Goal: Use online tool/utility: Utilize a website feature to perform a specific function

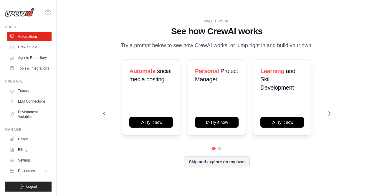
click at [38, 49] on link "Crew Studio" at bounding box center [29, 46] width 44 height 9
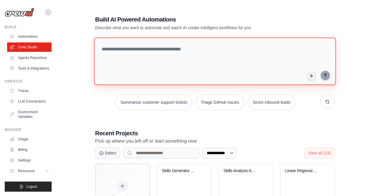
click at [157, 60] on textarea at bounding box center [215, 61] width 242 height 48
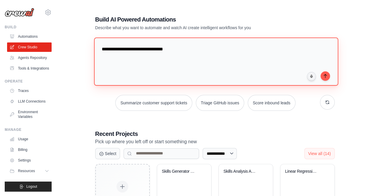
drag, startPoint x: 120, startPoint y: 49, endPoint x: 91, endPoint y: 49, distance: 29.5
click at [91, 49] on div "**********" at bounding box center [214, 185] width 253 height 358
click at [203, 50] on textarea "**********" at bounding box center [216, 61] width 244 height 48
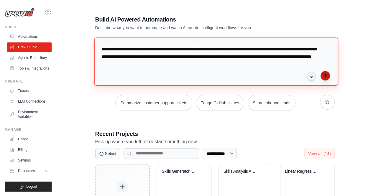
type textarea "**********"
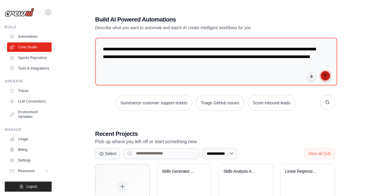
click at [322, 74] on button "submit" at bounding box center [324, 75] width 9 height 9
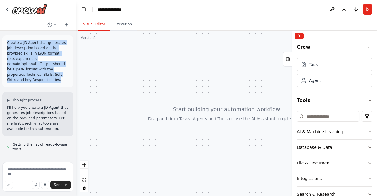
drag, startPoint x: 36, startPoint y: 74, endPoint x: 4, endPoint y: 45, distance: 43.6
click at [4, 45] on div "Create a JD Agent that generates job description based on the provided skills i…" at bounding box center [37, 61] width 71 height 52
copy p "Create a JD Agent that generates job description based on the provided skills i…"
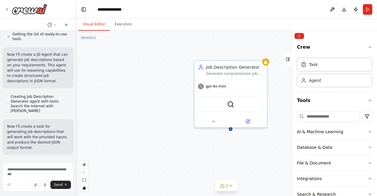
scroll to position [111, 0]
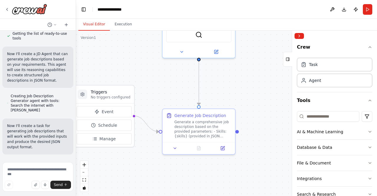
drag, startPoint x: 178, startPoint y: 142, endPoint x: 146, endPoint y: 72, distance: 76.5
click at [146, 72] on div ".deletable-edge-delete-btn { width: 20px; height: 20px; border: 0px solid #ffff…" at bounding box center [226, 113] width 301 height 165
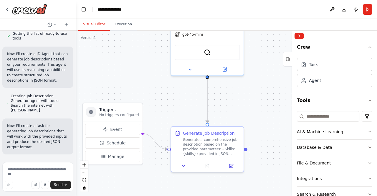
drag, startPoint x: 155, startPoint y: 88, endPoint x: 164, endPoint y: 106, distance: 19.6
click at [164, 106] on div ".deletable-edge-delete-btn { width: 20px; height: 20px; border: 0px solid #ffff…" at bounding box center [226, 113] width 301 height 165
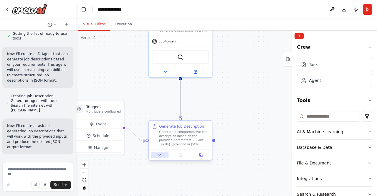
click at [161, 156] on icon at bounding box center [160, 155] width 4 height 4
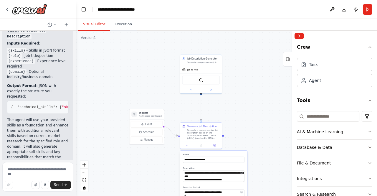
scroll to position [467, 0]
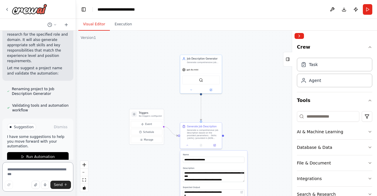
click at [25, 172] on textarea at bounding box center [37, 176] width 71 height 29
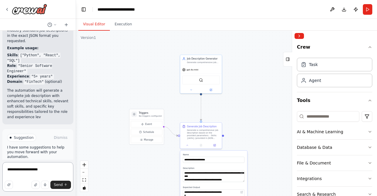
scroll to position [595, 0]
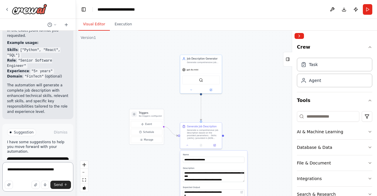
type textarea "**********"
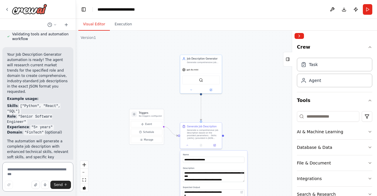
scroll to position [547, 0]
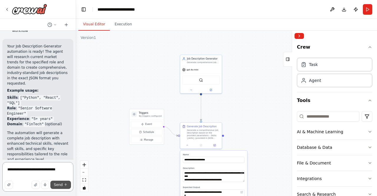
type textarea "**********"
click at [54, 185] on button "Send" at bounding box center [60, 185] width 21 height 8
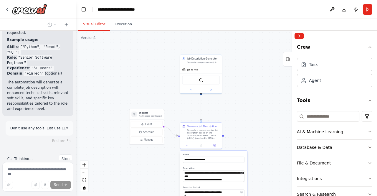
scroll to position [599, 0]
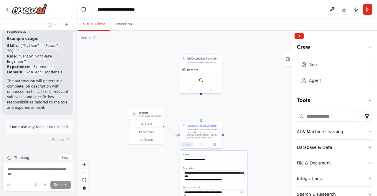
click at [189, 143] on button at bounding box center [187, 145] width 11 height 4
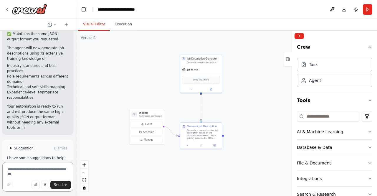
scroll to position [1051, 0]
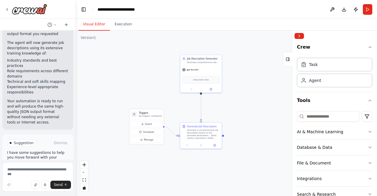
click at [46, 168] on button "Run Automation" at bounding box center [38, 172] width 62 height 9
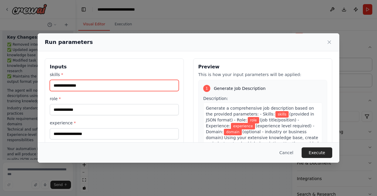
click at [115, 88] on input "skills *" at bounding box center [114, 85] width 129 height 11
paste input "**********"
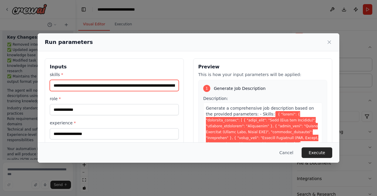
scroll to position [0, 3078]
type input "**********"
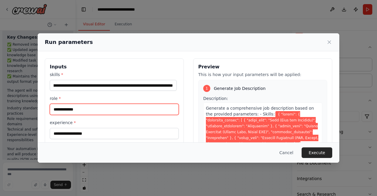
scroll to position [0, 0]
click at [78, 111] on input "role *" at bounding box center [114, 109] width 129 height 11
paste input "**********"
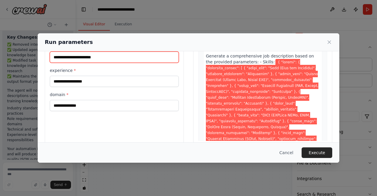
scroll to position [59, 0]
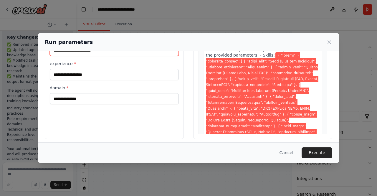
type input "**********"
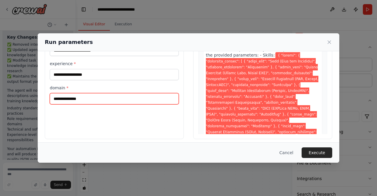
click at [88, 98] on input "domain *" at bounding box center [114, 98] width 129 height 11
type input "**********"
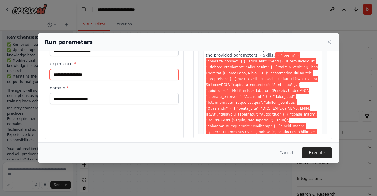
click at [99, 79] on input "experience *" at bounding box center [114, 74] width 129 height 11
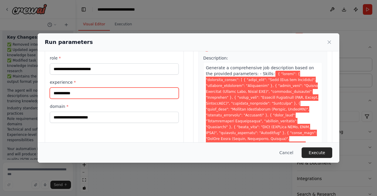
scroll to position [62, 0]
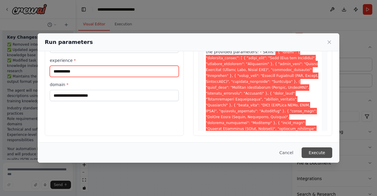
type input "**********"
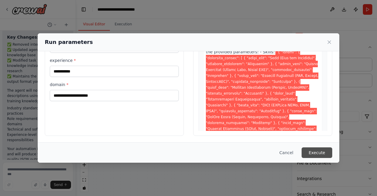
click at [318, 151] on button "Execute" at bounding box center [317, 152] width 31 height 11
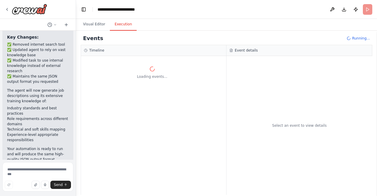
click at [172, 110] on div "Loading events..." at bounding box center [153, 125] width 145 height 139
click at [151, 70] on icon at bounding box center [152, 69] width 6 height 6
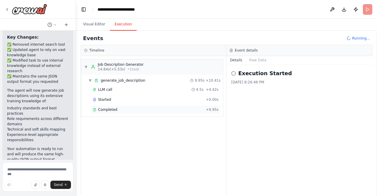
click at [114, 111] on div "Completed + 9.95s" at bounding box center [156, 109] width 130 height 9
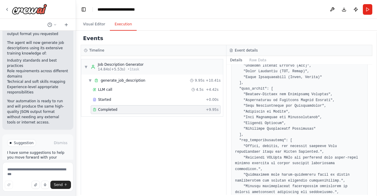
scroll to position [180, 0]
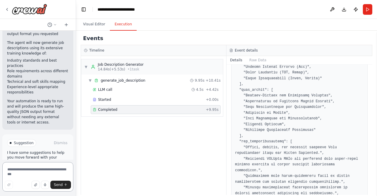
click at [21, 173] on textarea at bounding box center [37, 176] width 71 height 29
type textarea "*"
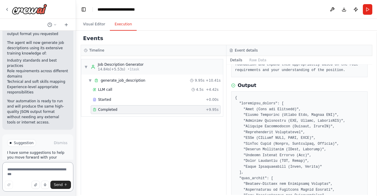
scroll to position [62, 0]
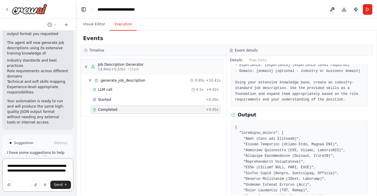
type textarea "**********"
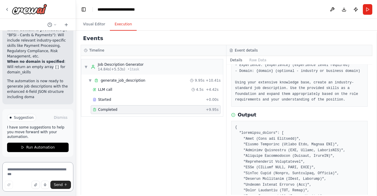
scroll to position [1307, 0]
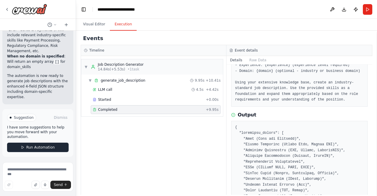
click at [26, 148] on span "Run Automation" at bounding box center [40, 147] width 29 height 5
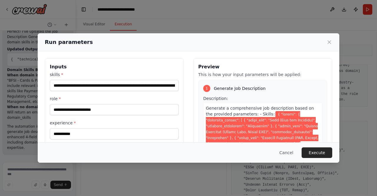
scroll to position [62, 0]
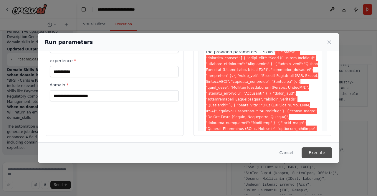
click at [314, 155] on button "Execute" at bounding box center [317, 152] width 31 height 11
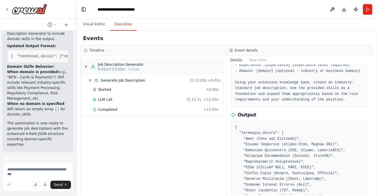
scroll to position [1307, 0]
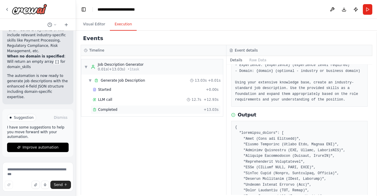
click at [123, 112] on div "Completed + 13.03s" at bounding box center [156, 109] width 130 height 9
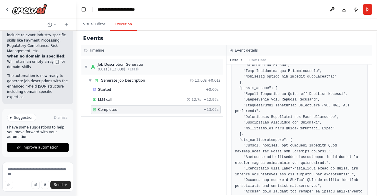
scroll to position [256, 0]
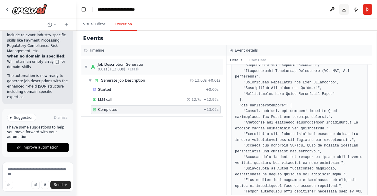
click at [345, 9] on button "Download" at bounding box center [343, 9] width 9 height 11
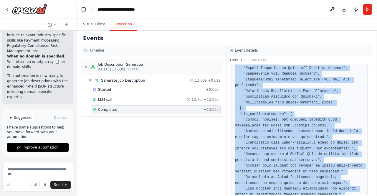
scroll to position [286, 0]
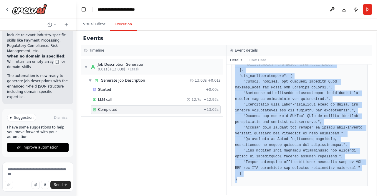
drag, startPoint x: 236, startPoint y: 98, endPoint x: 247, endPoint y: 177, distance: 78.9
click at [247, 177] on pre at bounding box center [299, 42] width 129 height 282
copy pre "{ "technical_skills": [ "Java (Core and Advanced)", "Spring Framework (Spring B…"
